Goal: Task Accomplishment & Management: Use online tool/utility

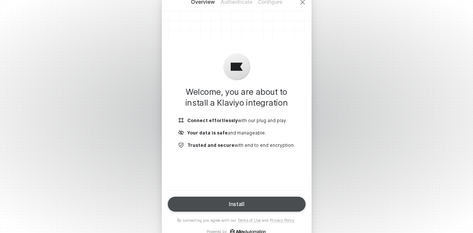
click at [254, 204] on button "Install" at bounding box center [237, 204] width 138 height 15
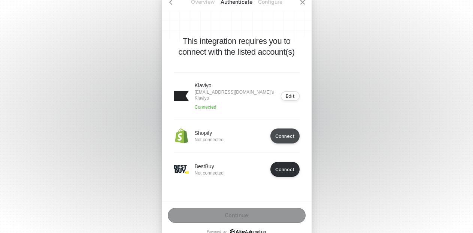
click at [288, 133] on div "Connect" at bounding box center [285, 136] width 19 height 6
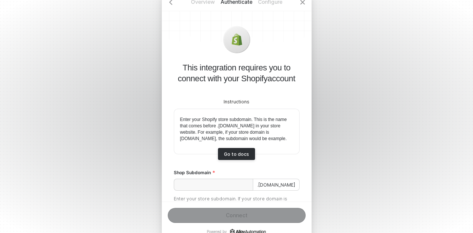
scroll to position [41, 0]
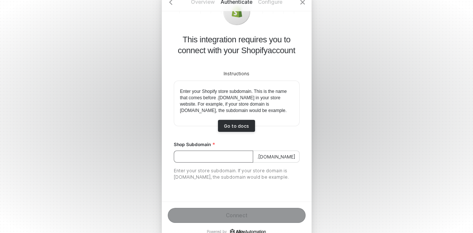
click at [223, 154] on input "Shop Subdomain" at bounding box center [213, 157] width 79 height 12
paste input "pioneer-global-devsite-pusa"
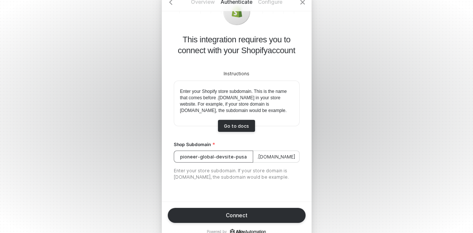
type input "pioneer-global-devsite-pusa"
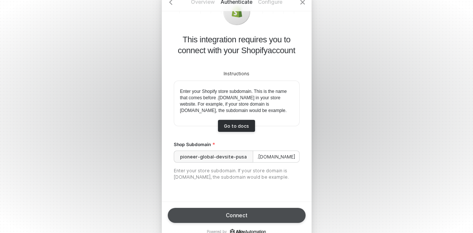
click at [260, 210] on button "Connect" at bounding box center [237, 215] width 138 height 15
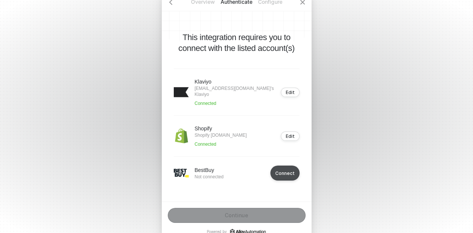
click at [292, 173] on div "Connect" at bounding box center [285, 174] width 19 height 6
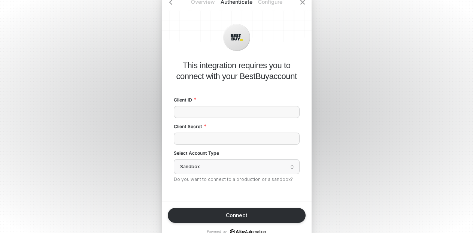
click at [211, 102] on label "Client ID" at bounding box center [237, 100] width 126 height 6
click at [211, 106] on input "Client ID" at bounding box center [237, 112] width 126 height 12
click at [262, 174] on div "Sandbox" at bounding box center [237, 166] width 126 height 15
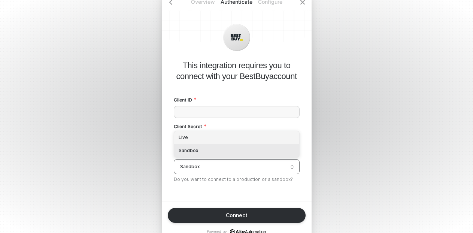
click at [194, 138] on div "Live" at bounding box center [237, 137] width 116 height 7
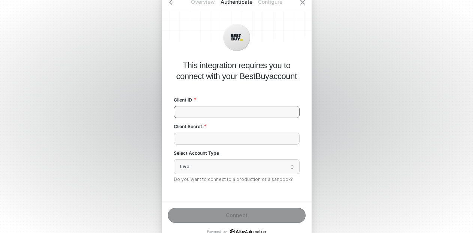
click at [207, 114] on input "Client ID" at bounding box center [237, 112] width 126 height 12
paste input "mv5964d83nla6jg5pqu25ofrg2lpf3pm"
type input "mv5964d83nla6jg5pqu25ofrg2lpf3pm"
click at [204, 138] on input "Client Secret" at bounding box center [237, 139] width 126 height 12
paste input "bvsef4lrcv1snolf"
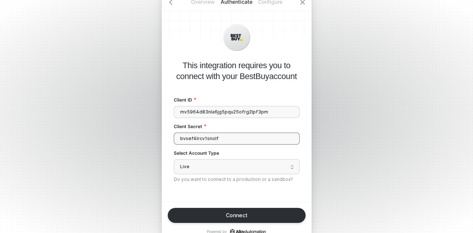
type input "bvsef4lrcv1snolf"
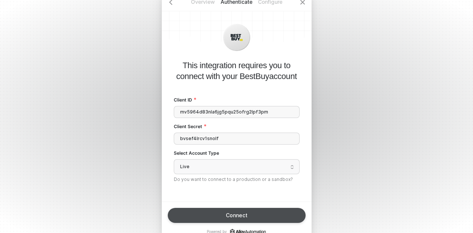
click at [234, 215] on div "Connect" at bounding box center [237, 216] width 22 height 6
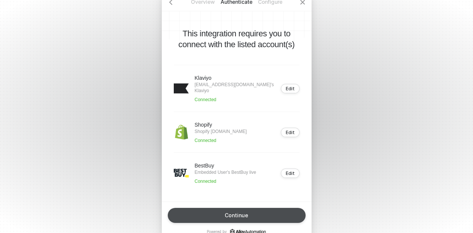
click at [257, 219] on button "Continue" at bounding box center [237, 215] width 138 height 15
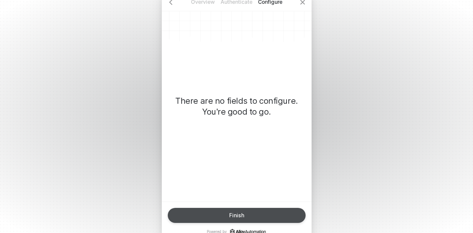
click at [285, 213] on button "Finish" at bounding box center [237, 215] width 138 height 15
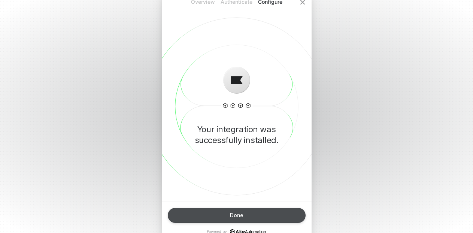
drag, startPoint x: 224, startPoint y: 219, endPoint x: 229, endPoint y: 224, distance: 6.9
click at [224, 219] on button "Done" at bounding box center [237, 215] width 138 height 15
